Goal: Task Accomplishment & Management: Use online tool/utility

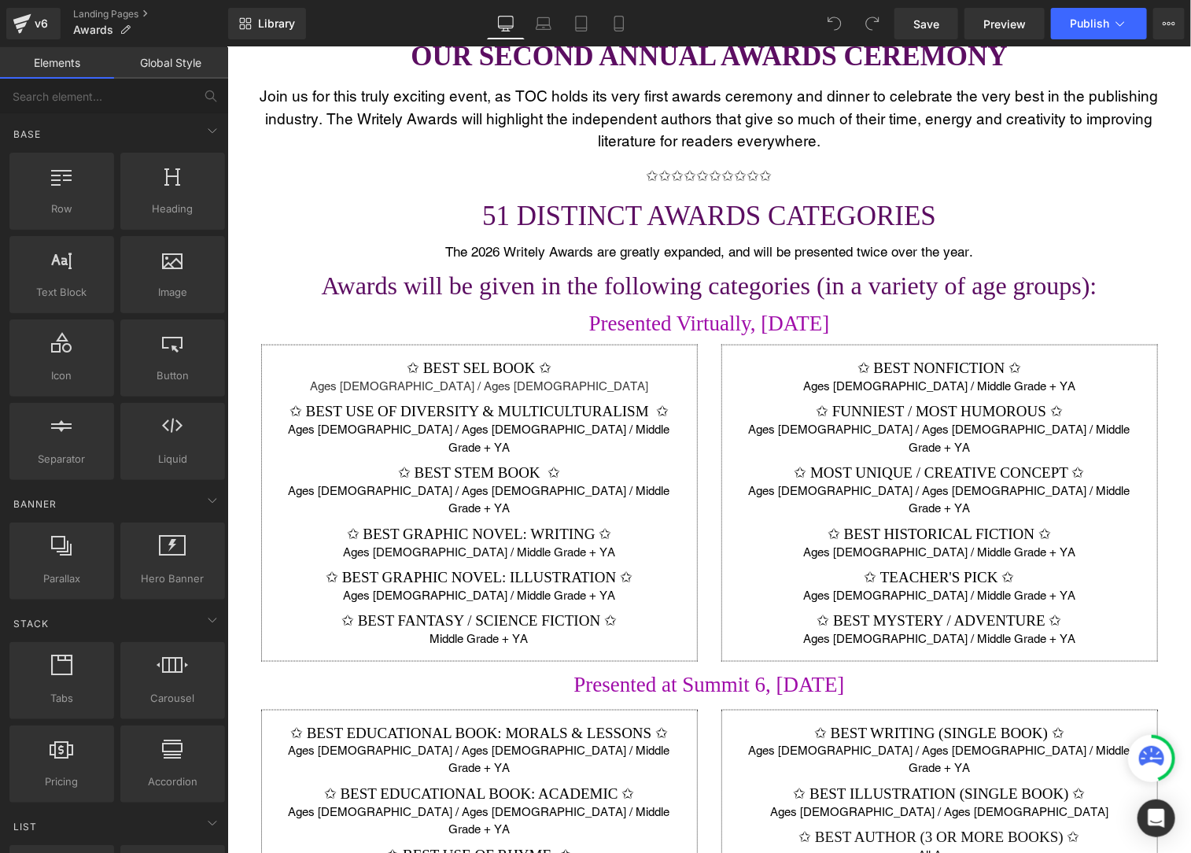
scroll to position [654, 0]
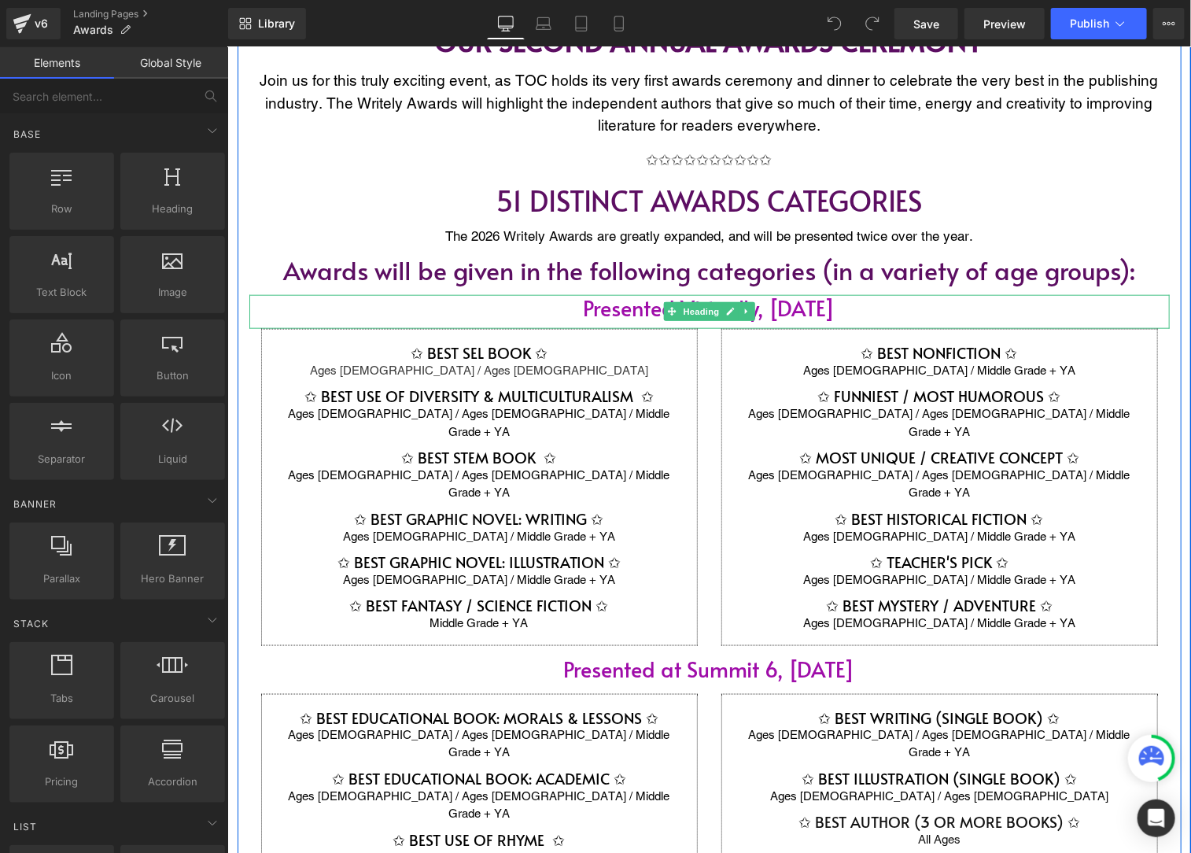
click at [890, 306] on h1 "Presented Virtually, [DATE]" at bounding box center [709, 306] width 920 height 25
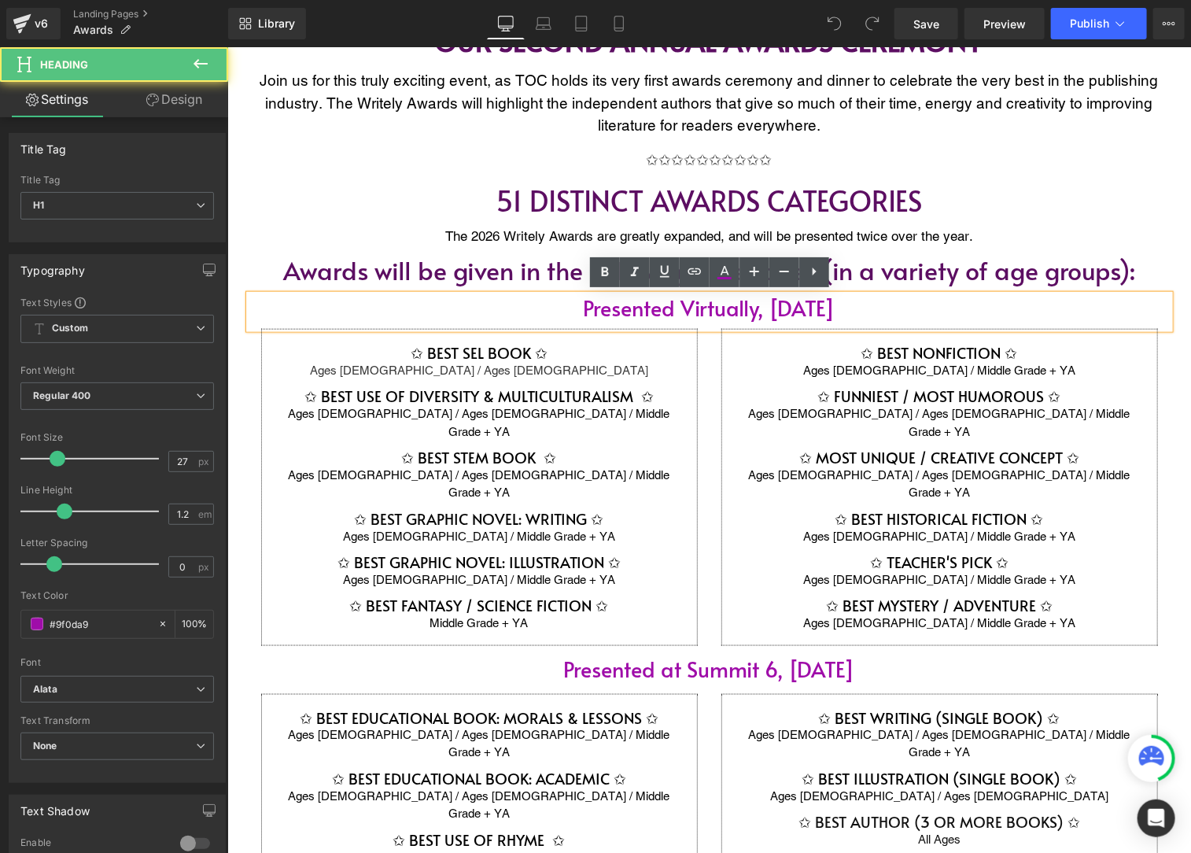
click at [900, 304] on h1 "Presented Virtually, [DATE]" at bounding box center [709, 306] width 920 height 25
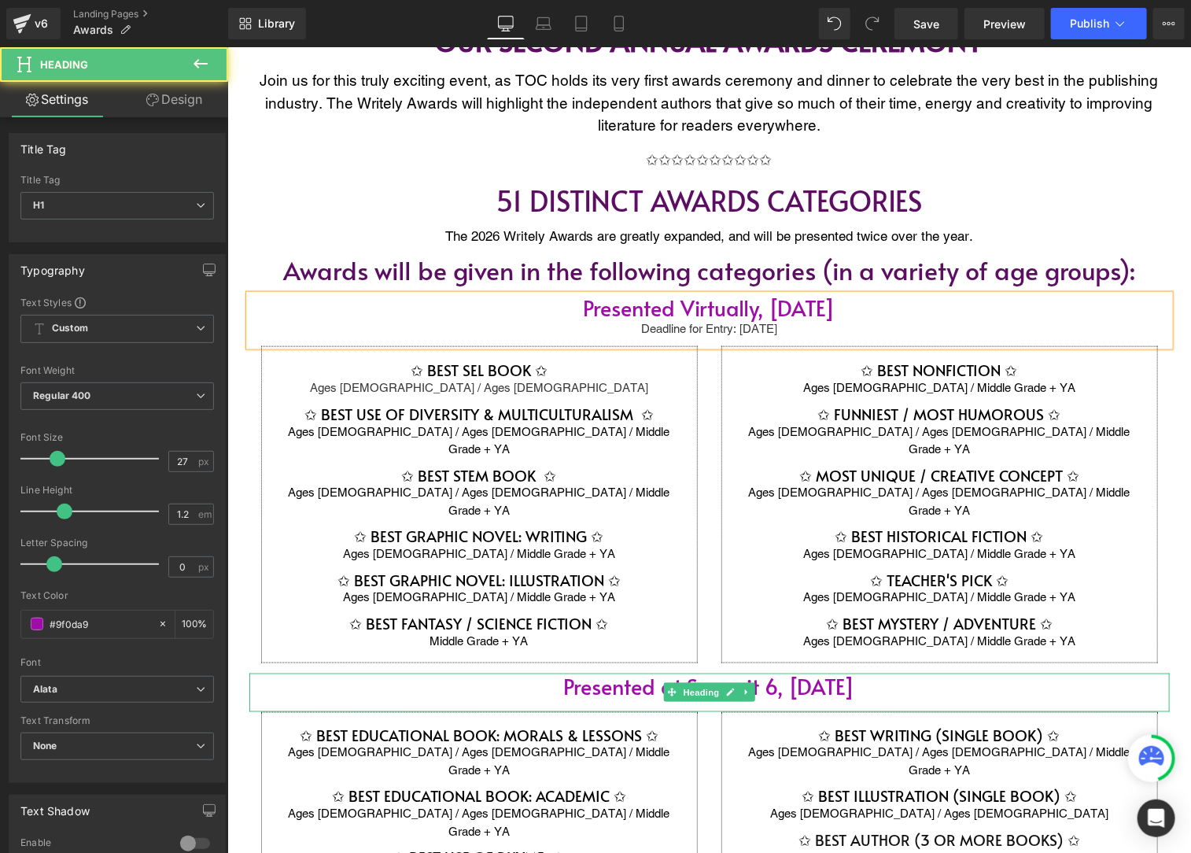
click at [882, 673] on h1 "Presented at Summit 6, [DATE]" at bounding box center [709, 685] width 920 height 25
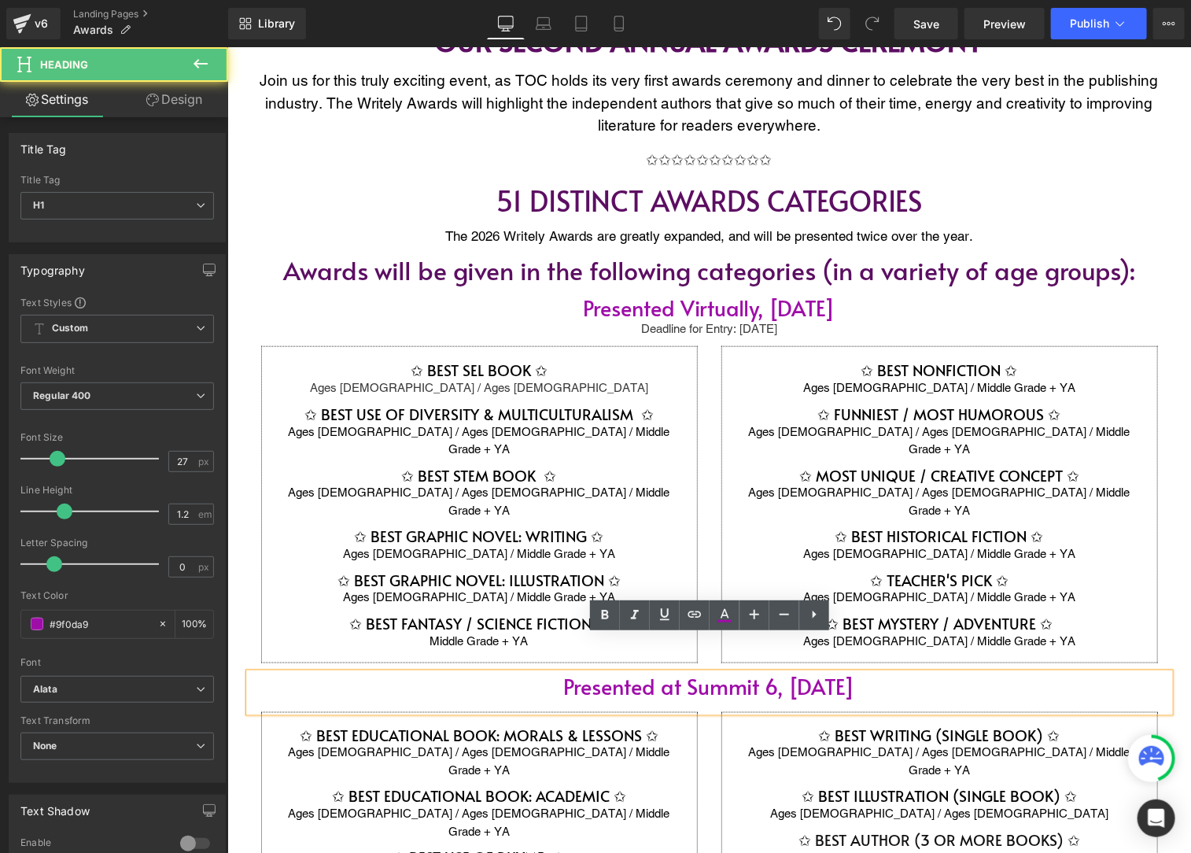
click at [903, 673] on h1 "Presented at Summit 6, [DATE]" at bounding box center [709, 685] width 920 height 25
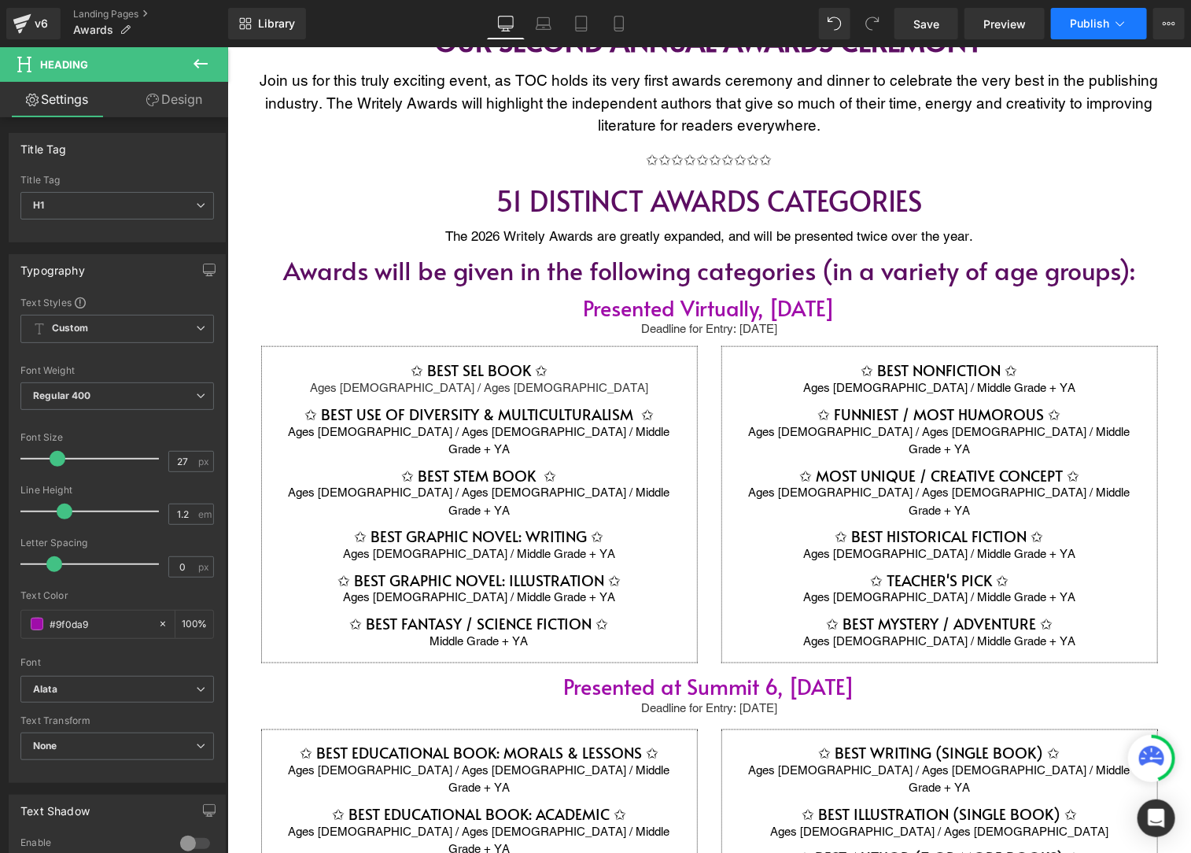
click at [1089, 27] on span "Publish" at bounding box center [1089, 23] width 39 height 13
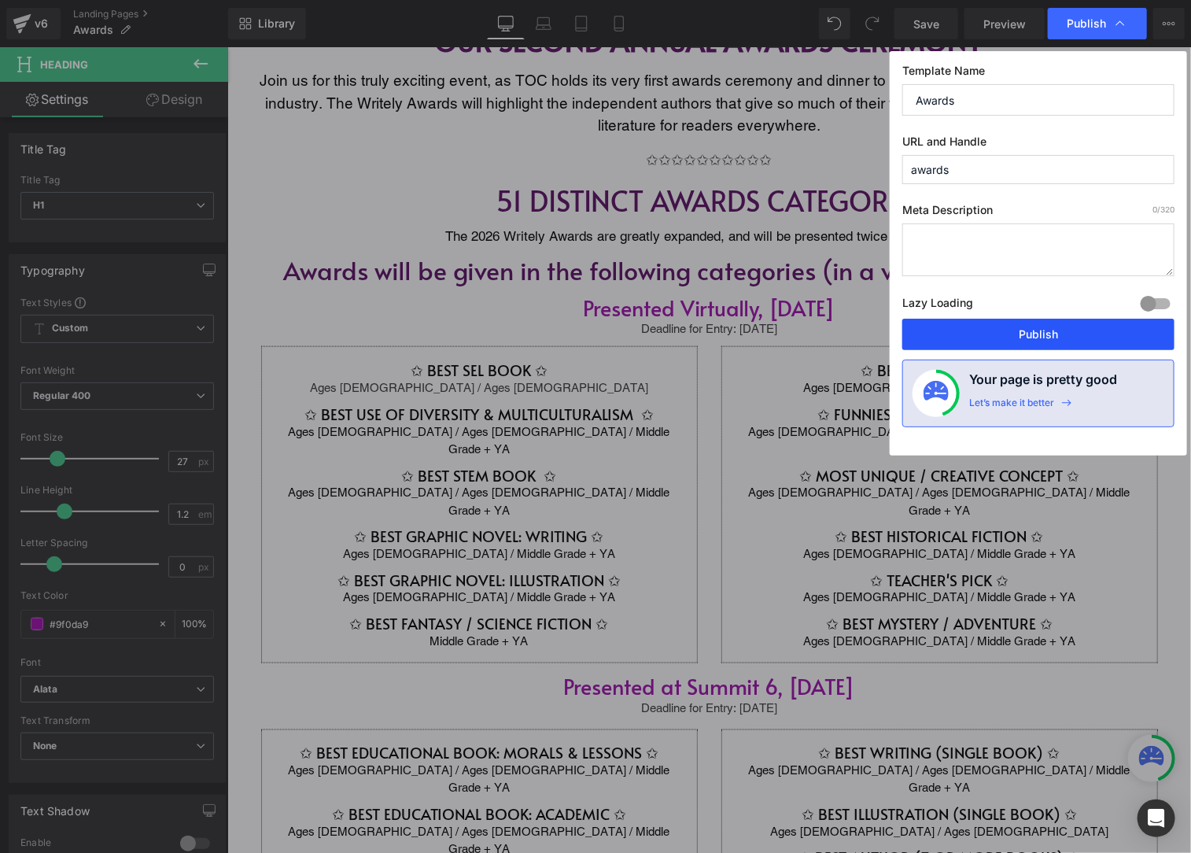
click at [1026, 336] on button "Publish" at bounding box center [1038, 334] width 272 height 31
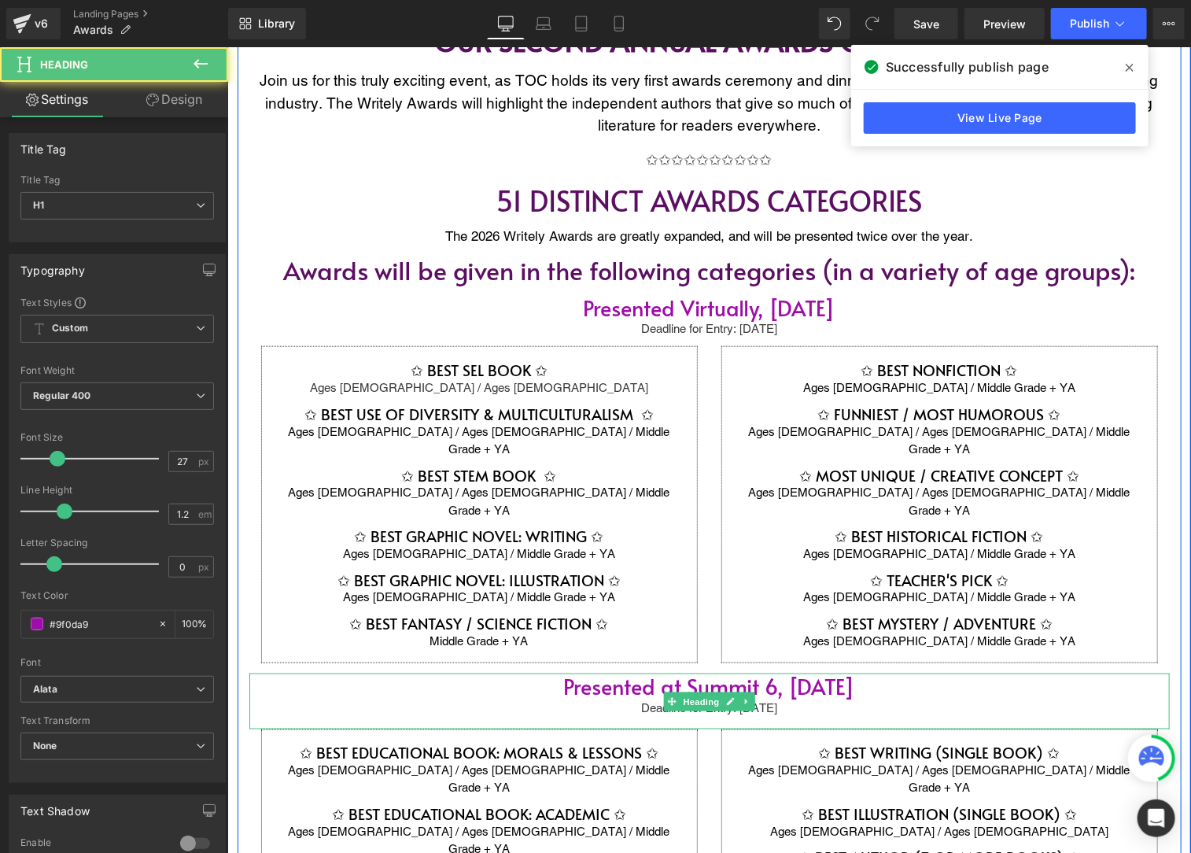
click at [795, 699] on div "Deadline for Entry: [DATE]" at bounding box center [709, 708] width 920 height 18
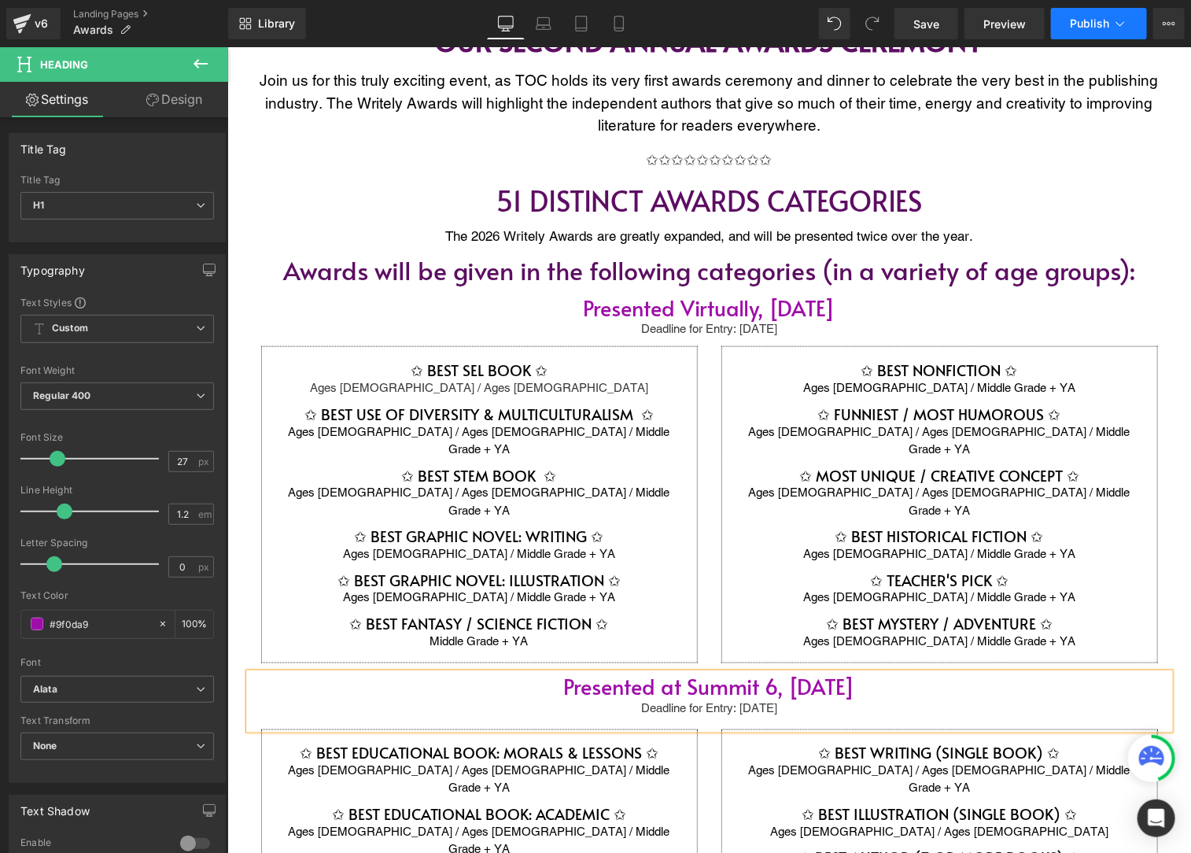
click at [1097, 24] on span "Publish" at bounding box center [1089, 23] width 39 height 13
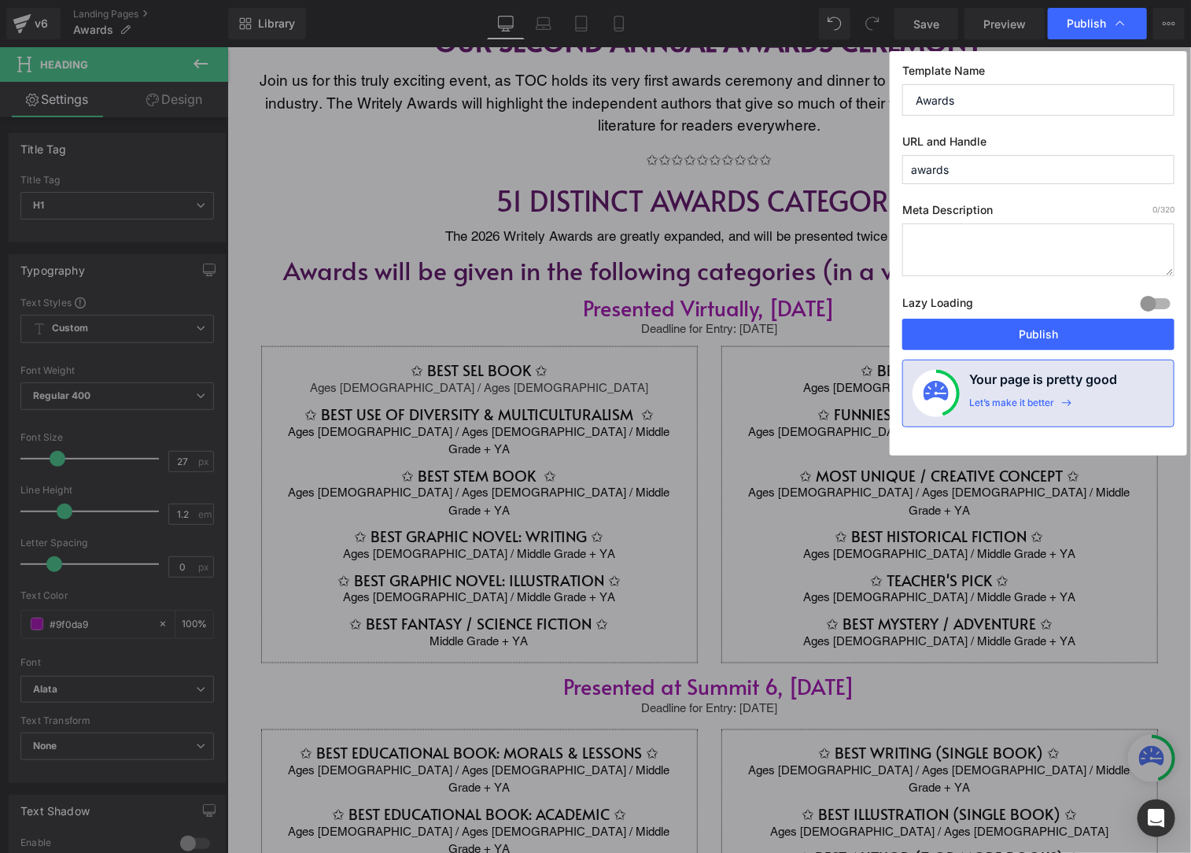
click at [1097, 24] on span "Publish" at bounding box center [1086, 24] width 39 height 14
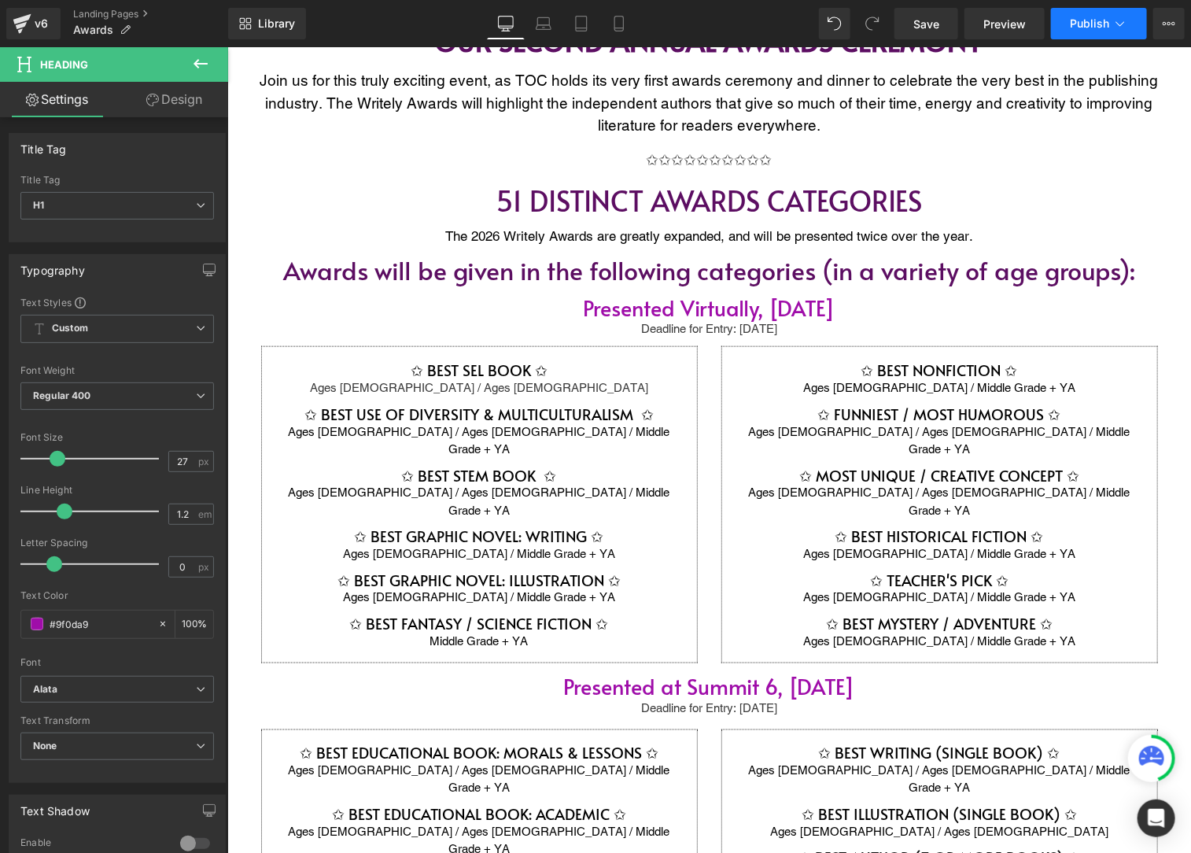
click at [1077, 33] on button "Publish" at bounding box center [1099, 23] width 96 height 31
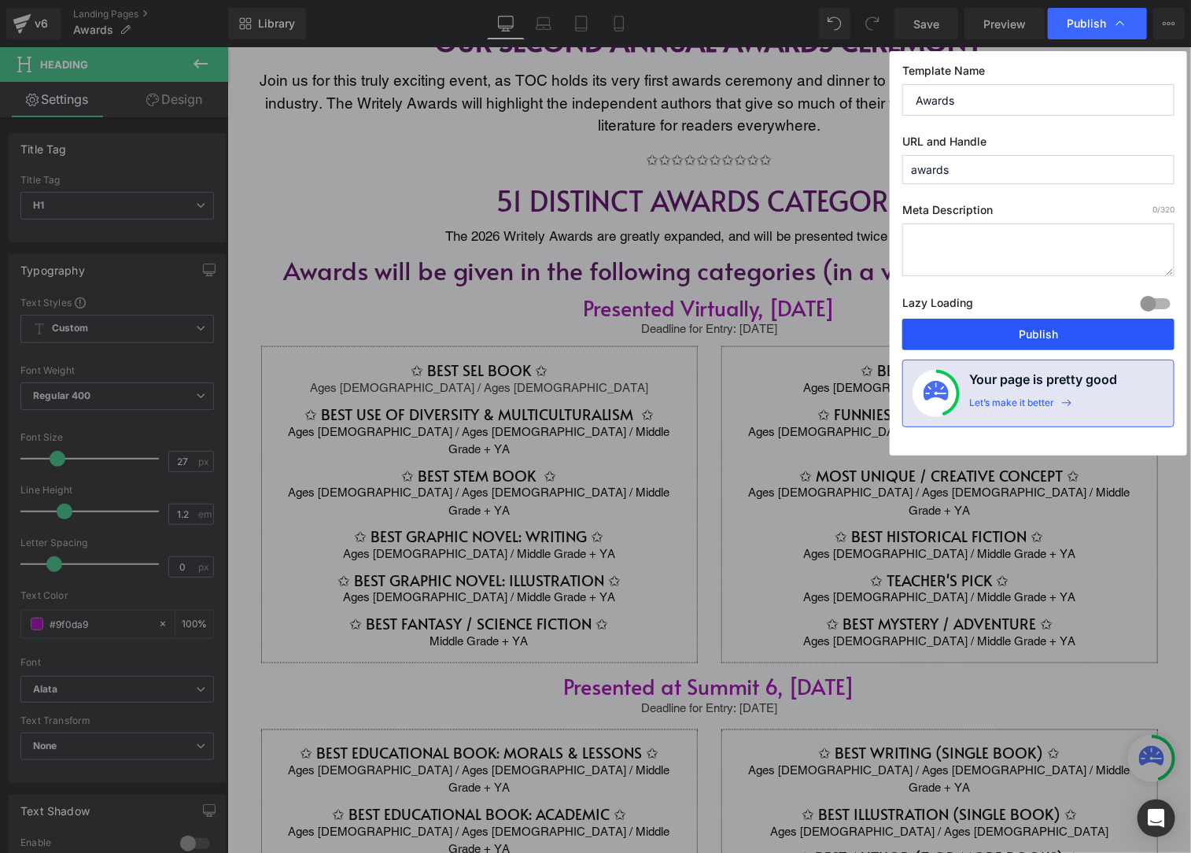
click at [1047, 337] on button "Publish" at bounding box center [1038, 334] width 272 height 31
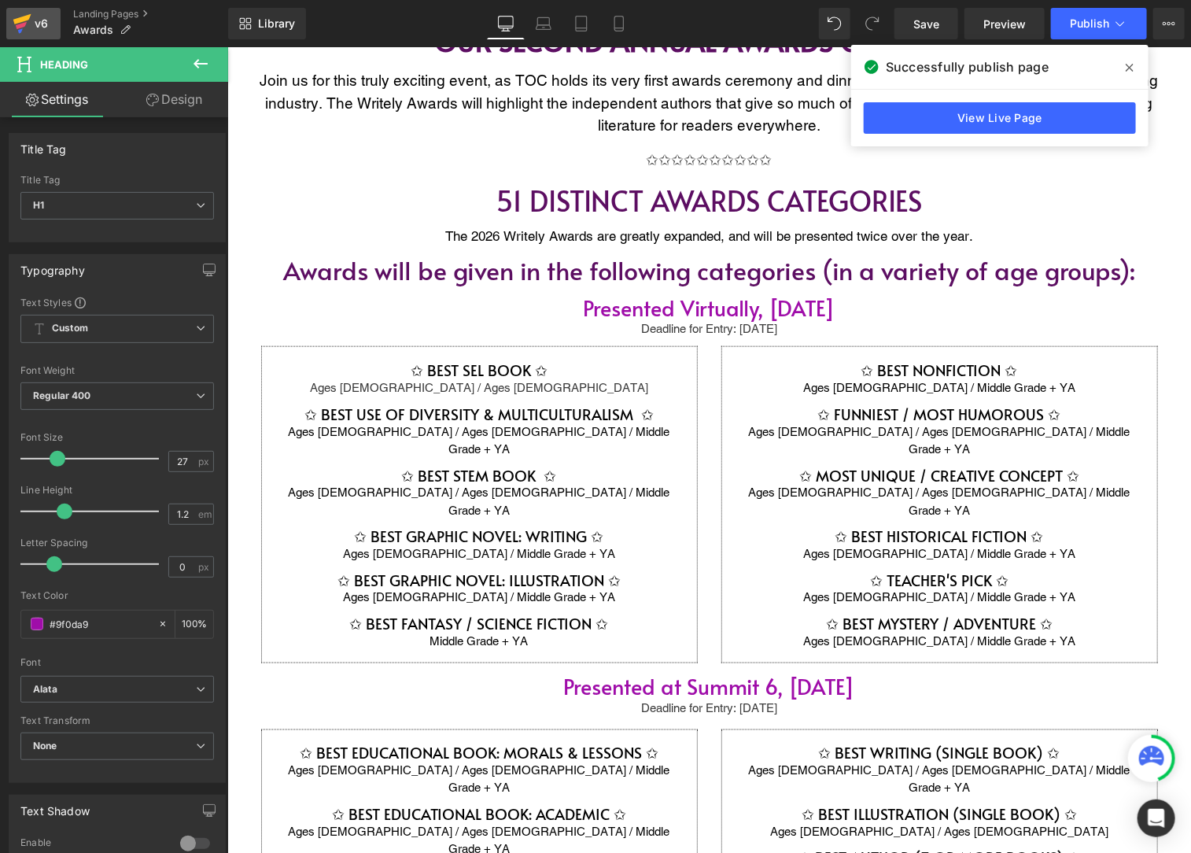
click at [31, 20] on div "v6" at bounding box center [41, 23] width 20 height 20
